Goal: Task Accomplishment & Management: Manage account settings

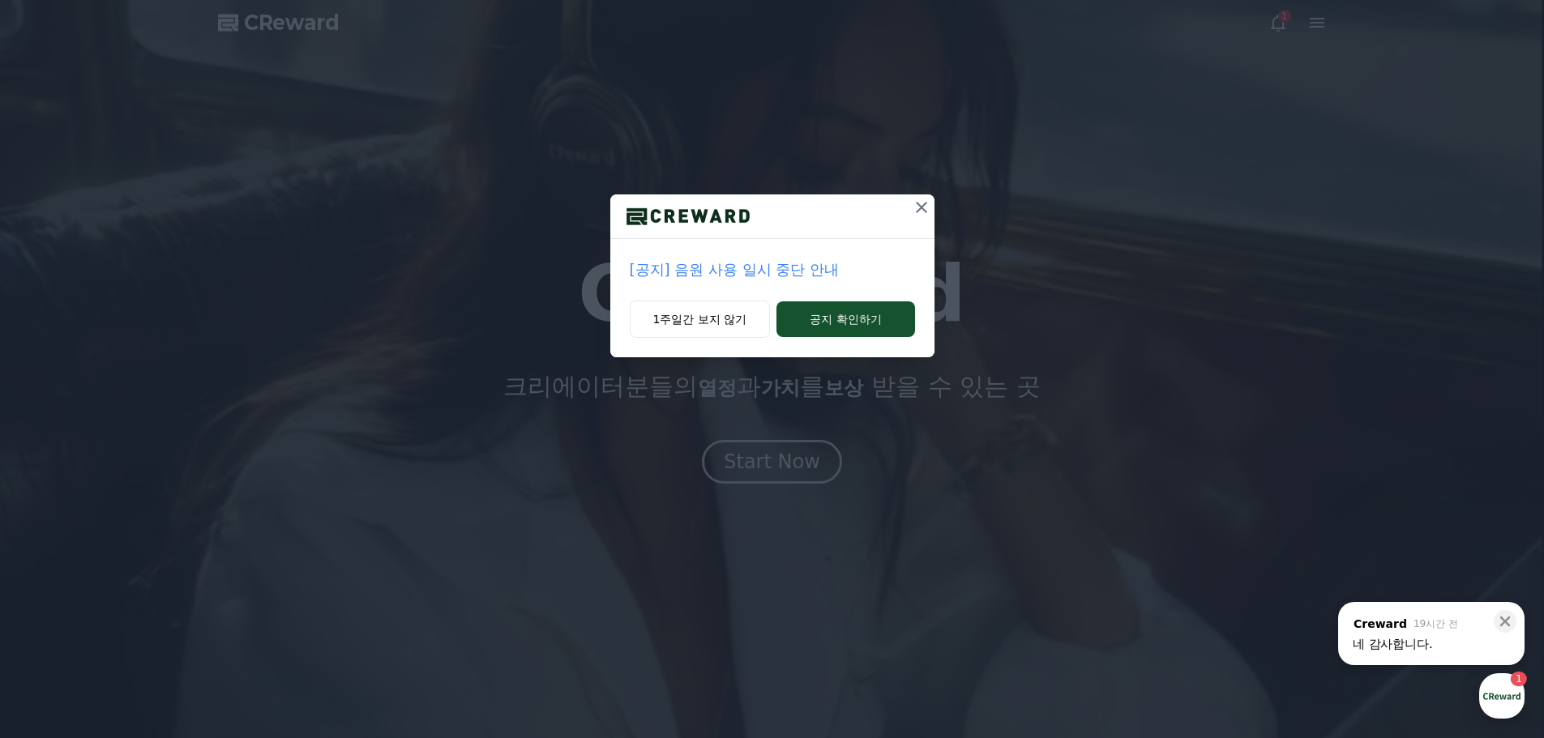
click at [925, 201] on icon at bounding box center [921, 207] width 19 height 19
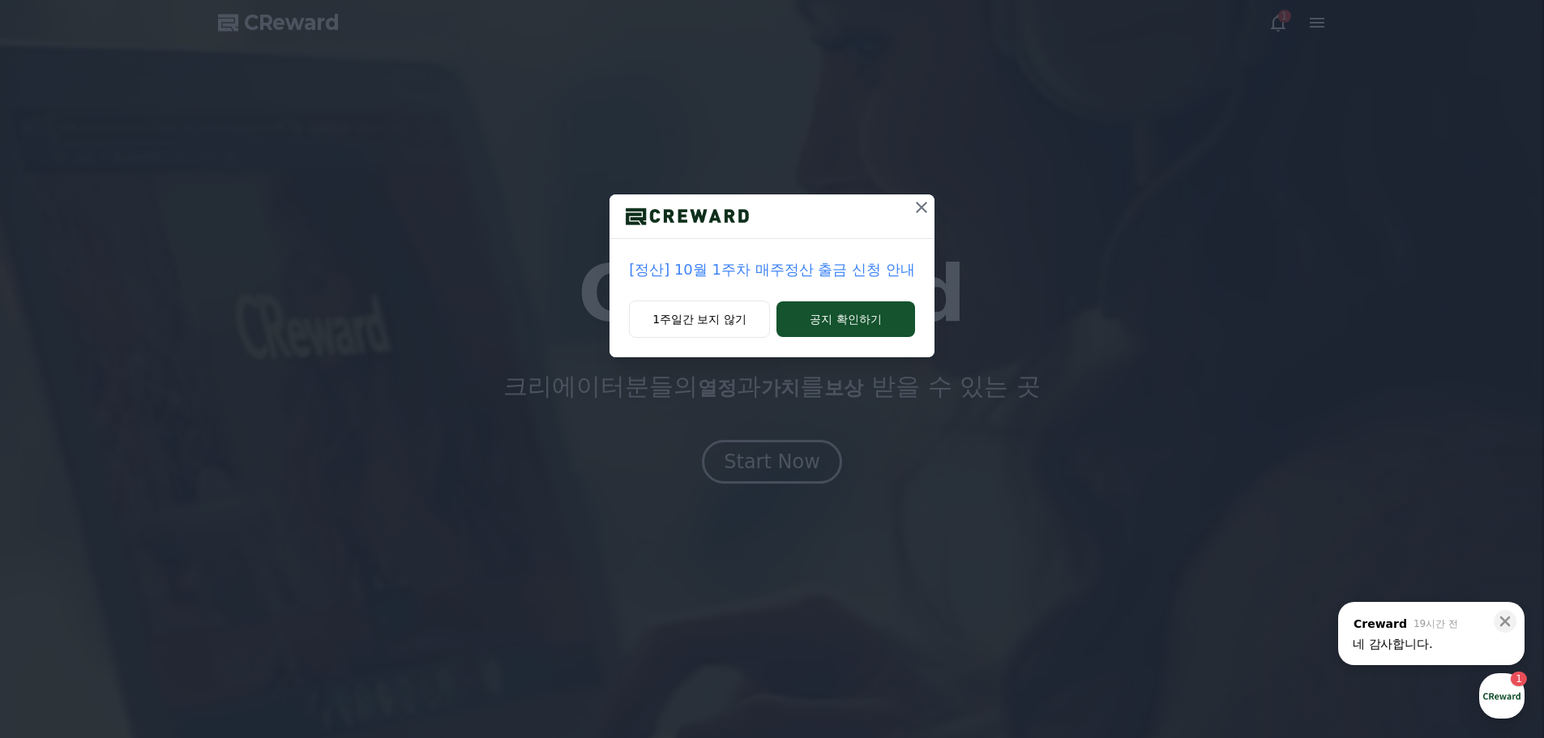
click at [1440, 648] on div "네 감사합니다." at bounding box center [1430, 644] width 157 height 16
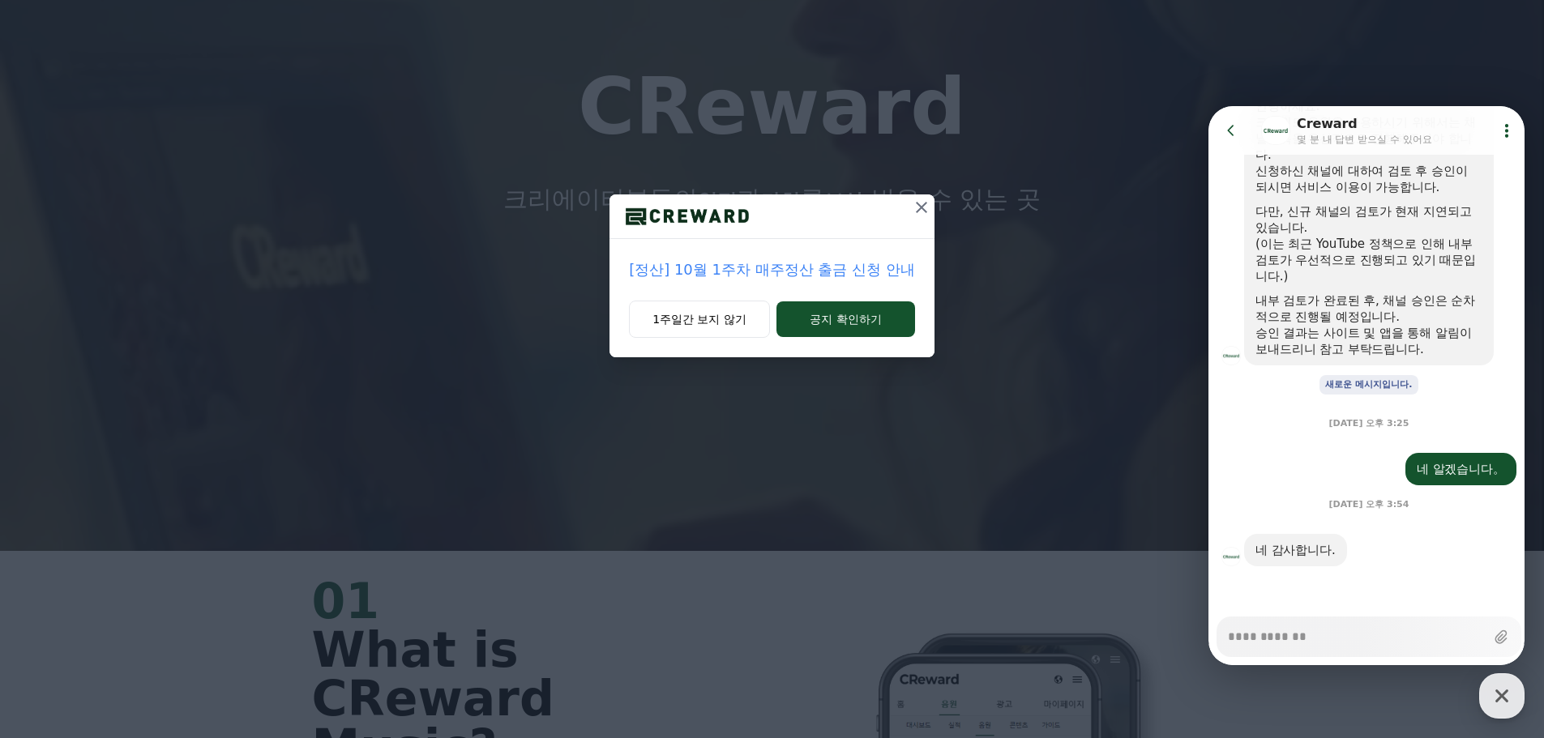
scroll to position [405, 0]
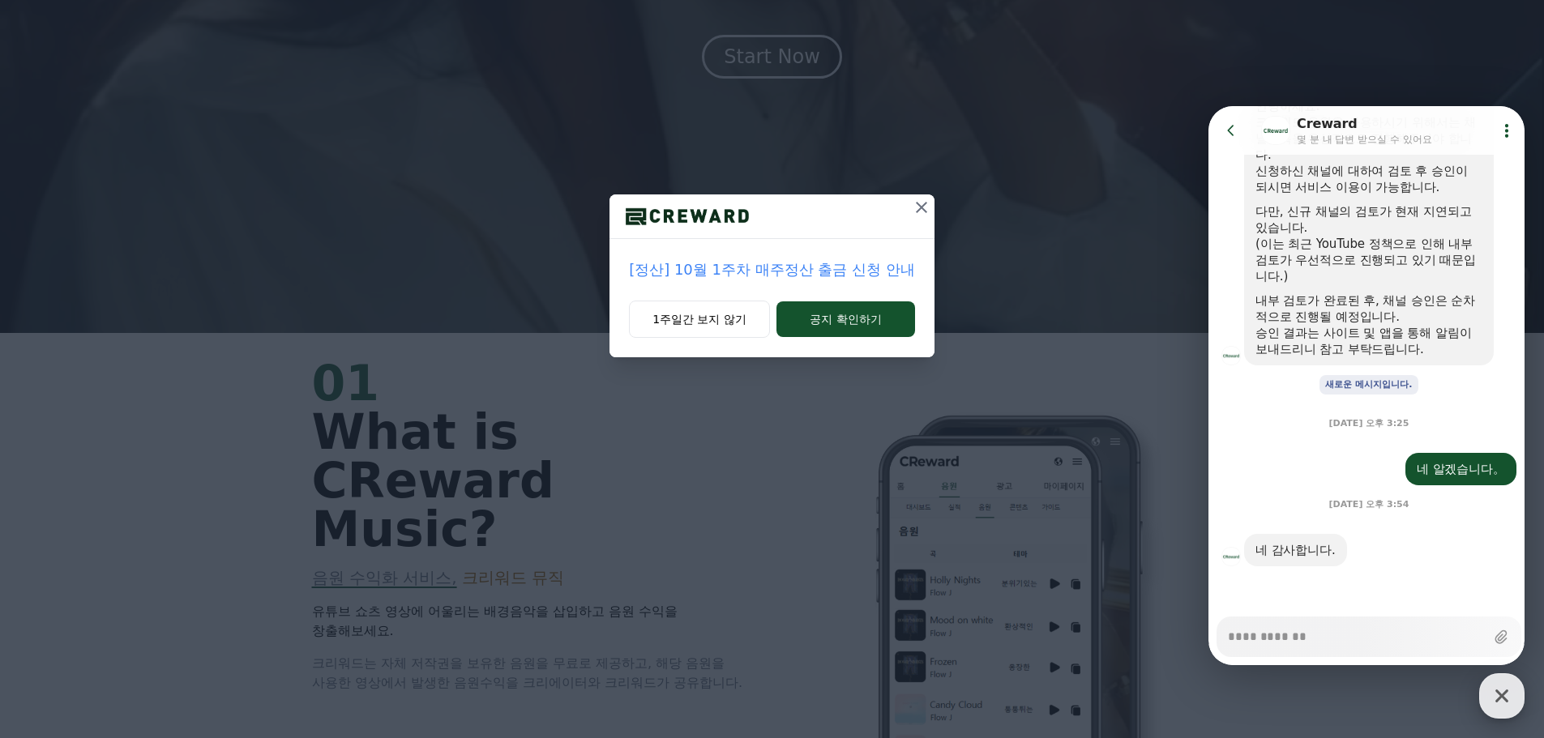
drag, startPoint x: 1494, startPoint y: 689, endPoint x: 1477, endPoint y: 678, distance: 20.0
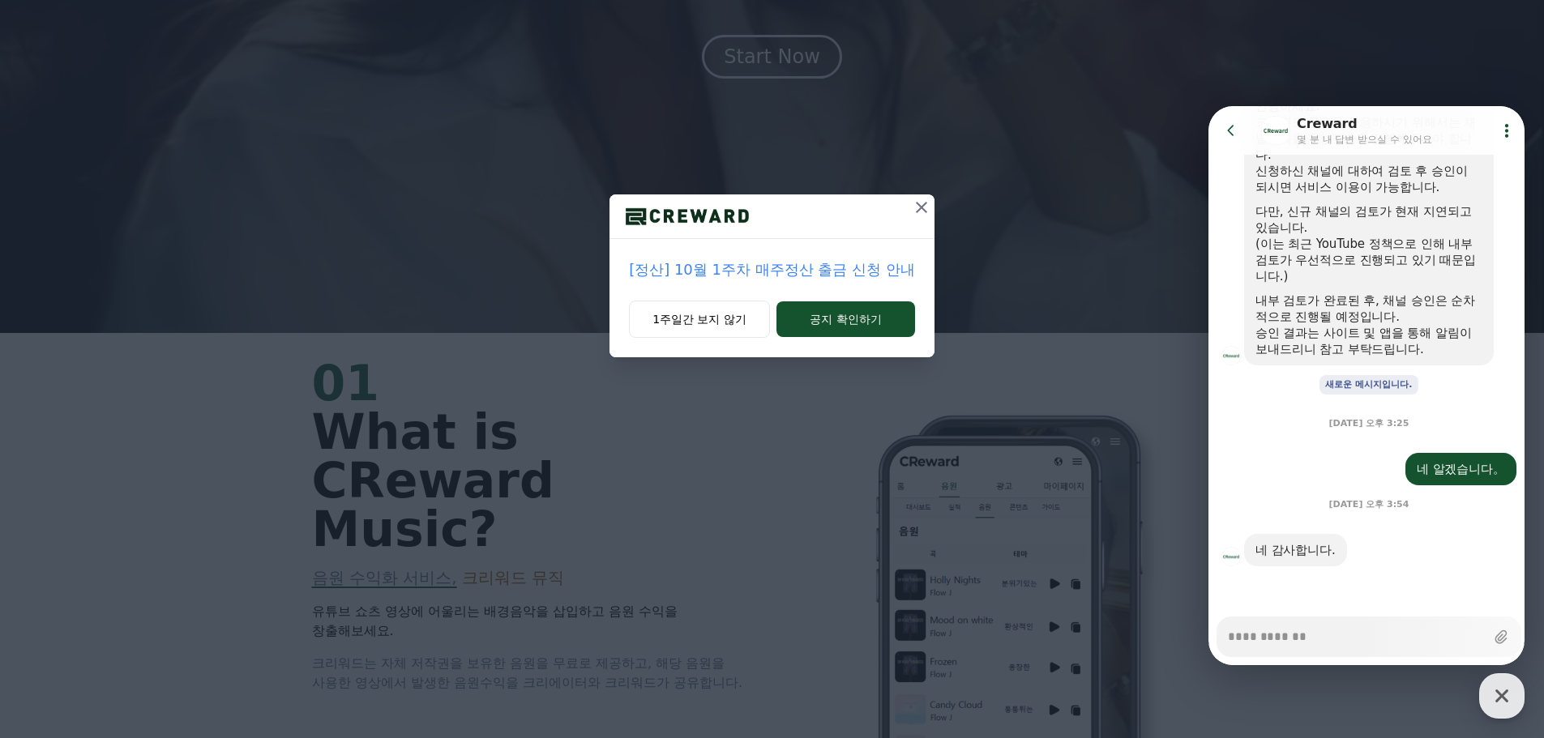
click at [1494, 687] on icon "button" at bounding box center [1501, 695] width 29 height 29
type textarea "*"
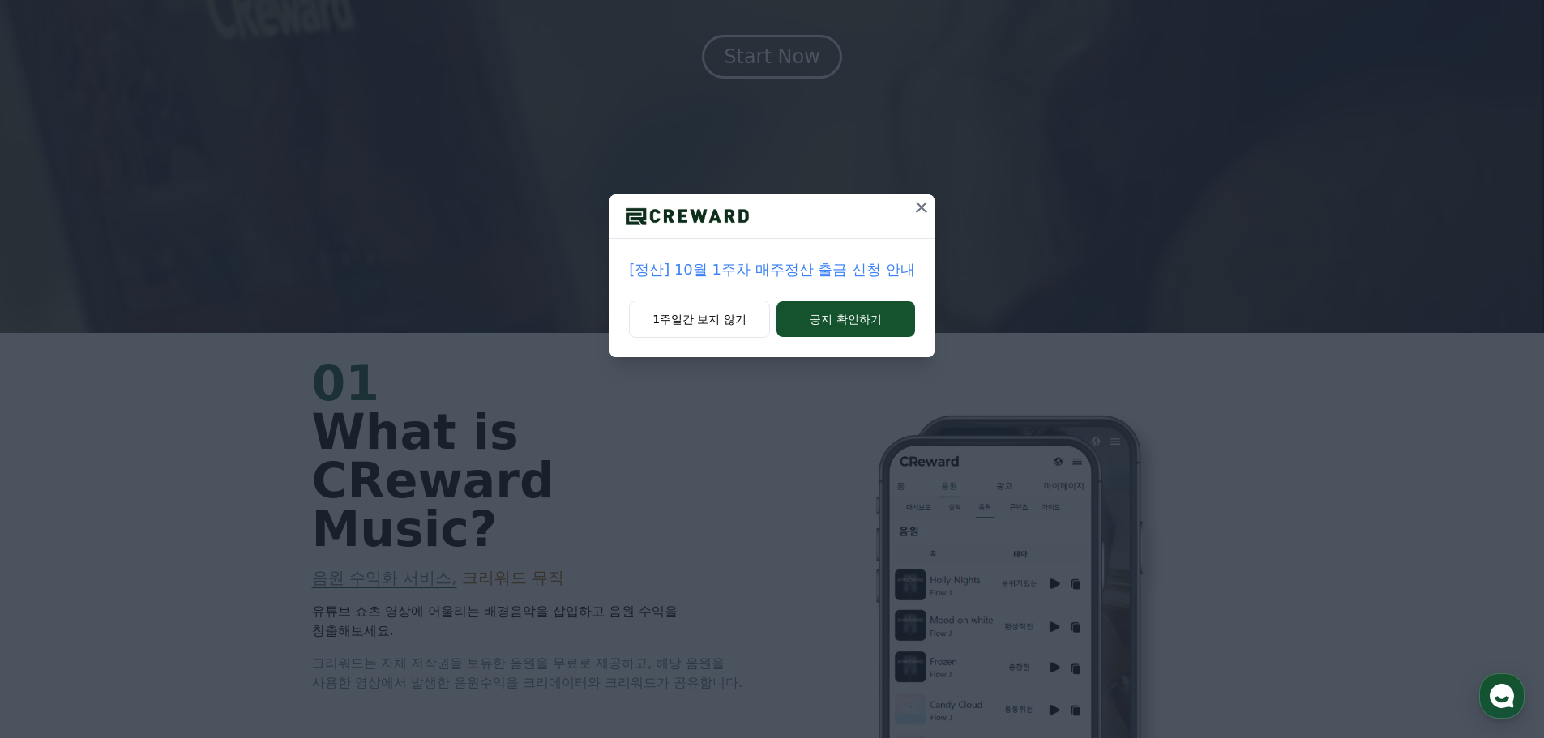
click at [920, 202] on icon at bounding box center [921, 207] width 19 height 19
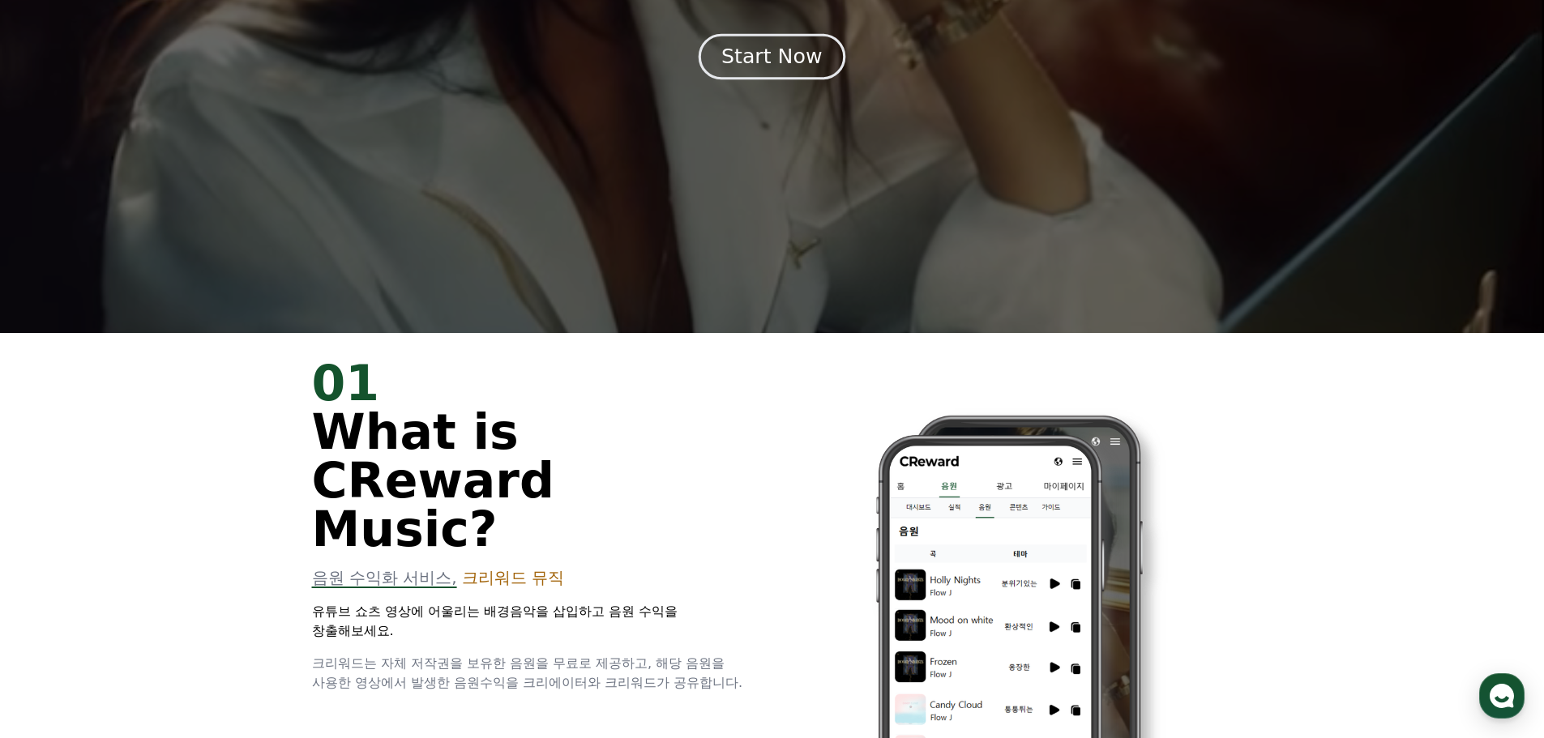
click at [797, 64] on div "Start Now" at bounding box center [771, 57] width 100 height 28
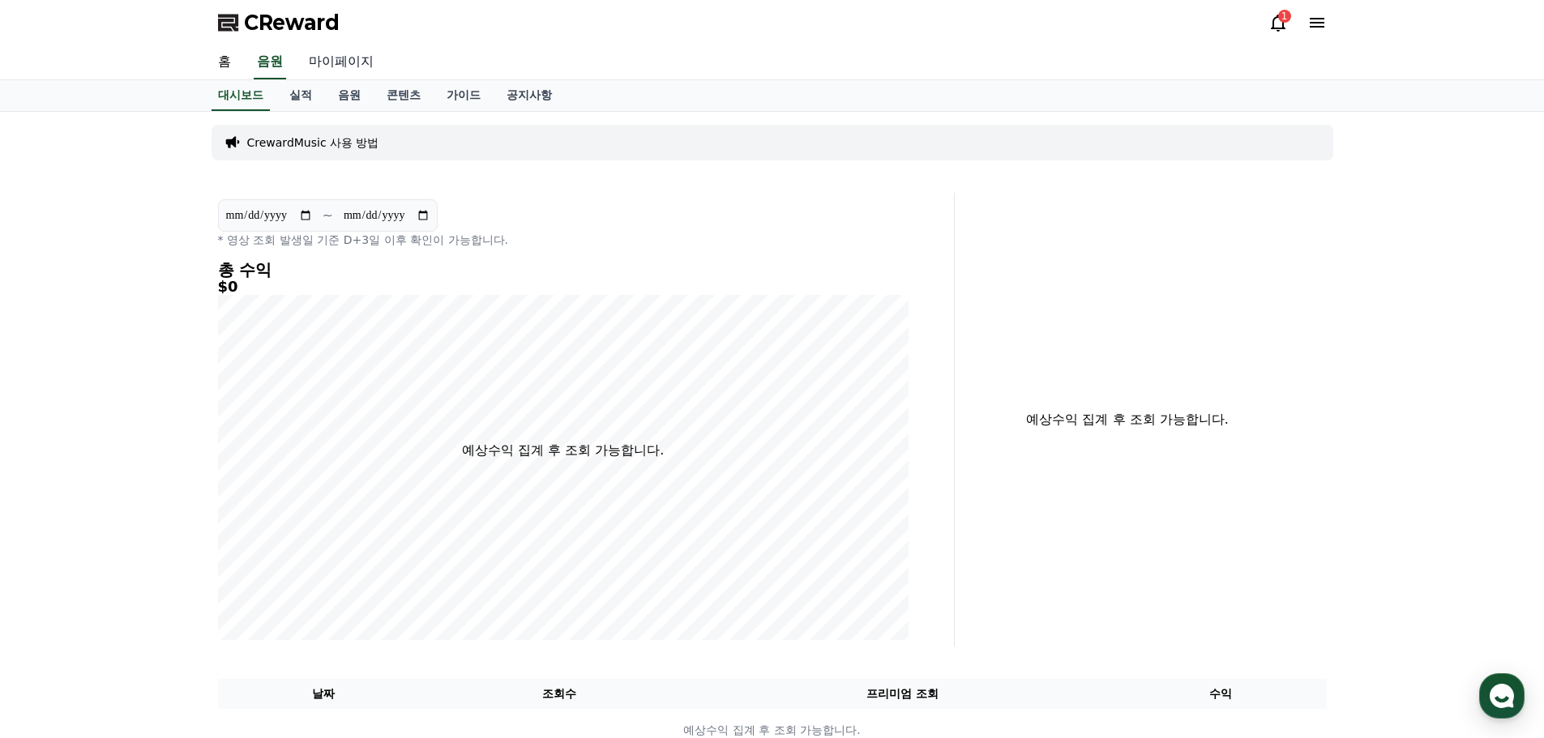
click at [343, 62] on link "마이페이지" at bounding box center [341, 62] width 91 height 34
select select "**********"
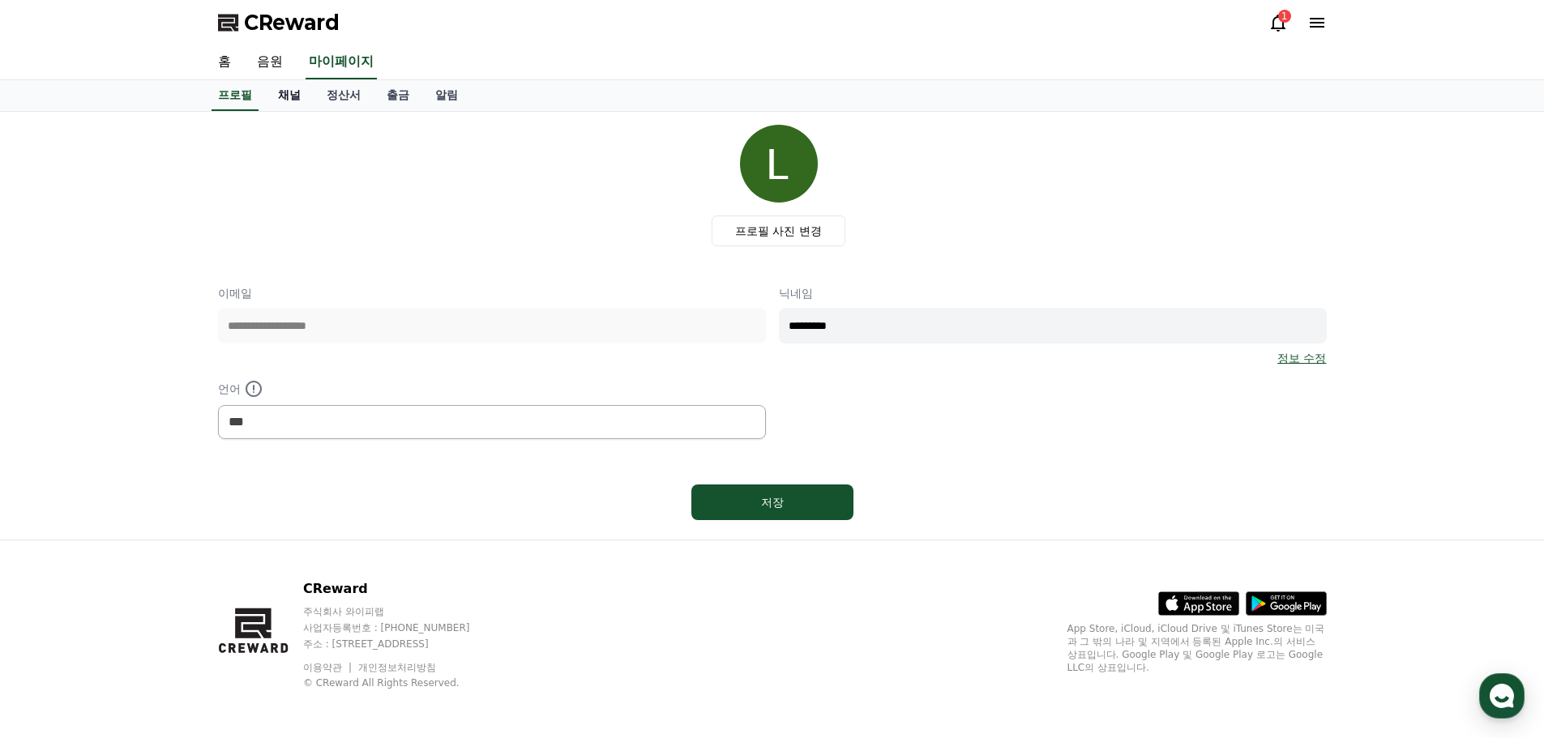
click at [287, 95] on link "채널" at bounding box center [289, 95] width 49 height 31
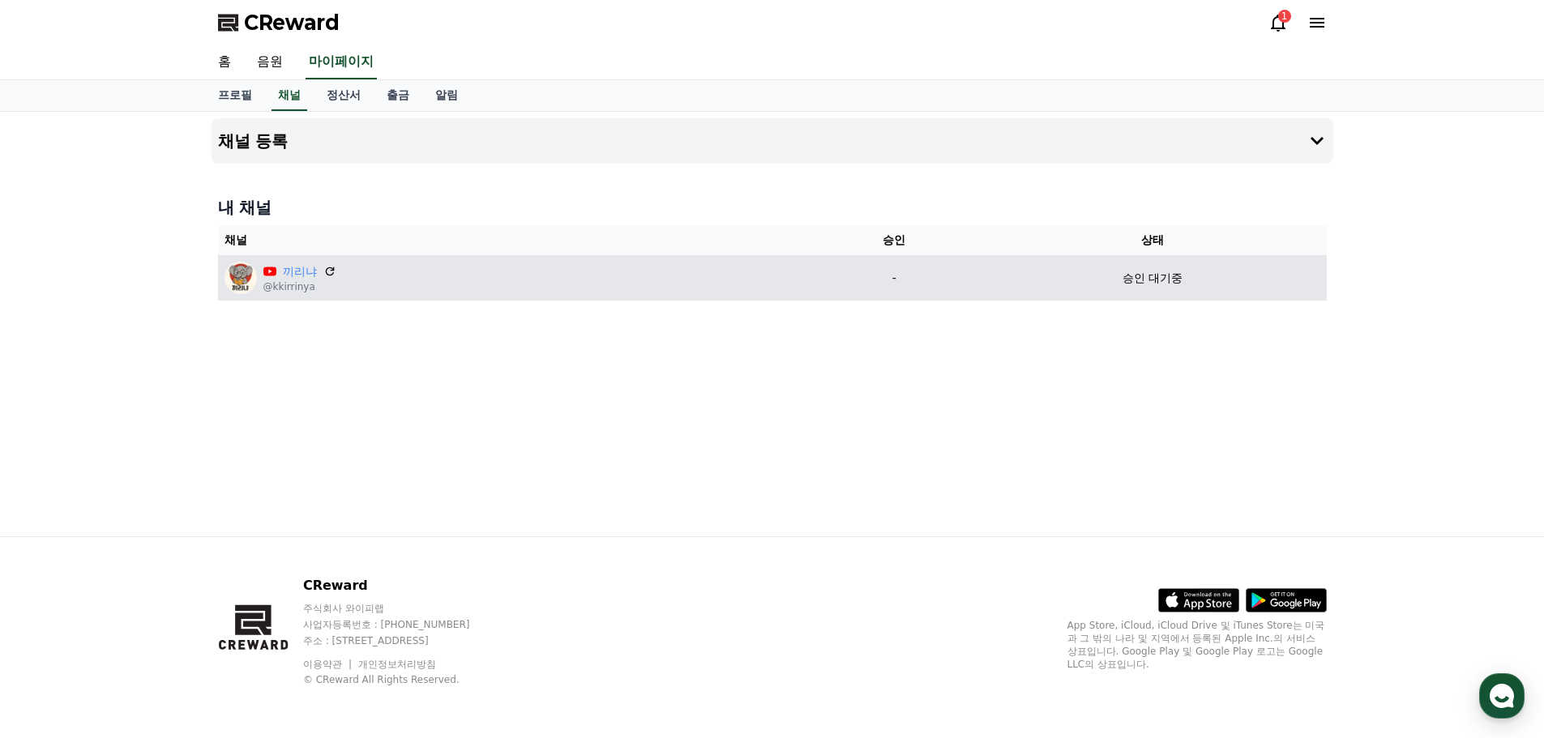
click at [492, 282] on div "끼리냐 @kkirrinya" at bounding box center [513, 278] width 579 height 32
click at [327, 274] on icon at bounding box center [330, 271] width 15 height 15
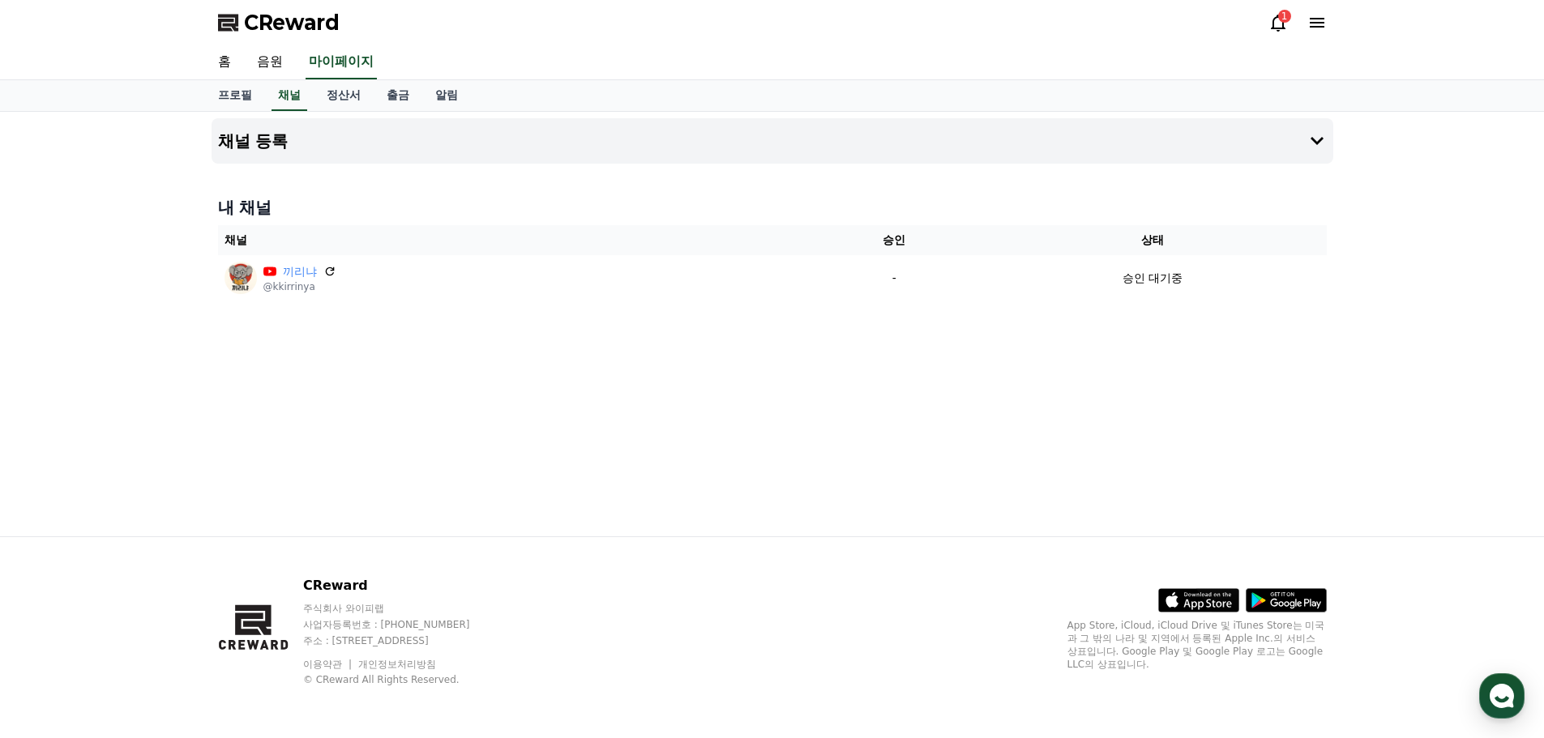
click at [1281, 19] on div "1" at bounding box center [1284, 16] width 13 height 13
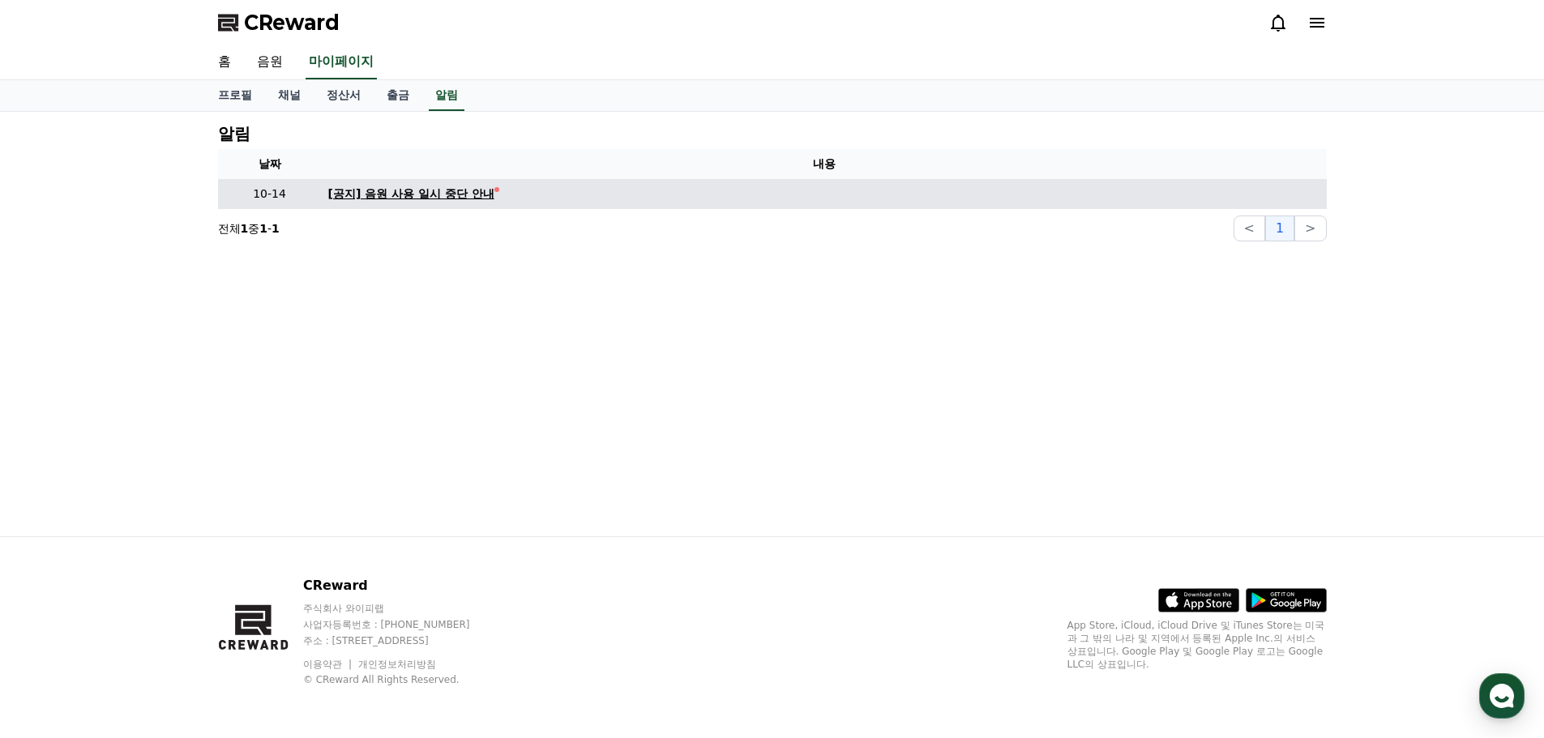
click at [431, 199] on div "[공지] 음원 사용 일시 중단 안내" at bounding box center [411, 194] width 166 height 17
